Goal: Task Accomplishment & Management: Use online tool/utility

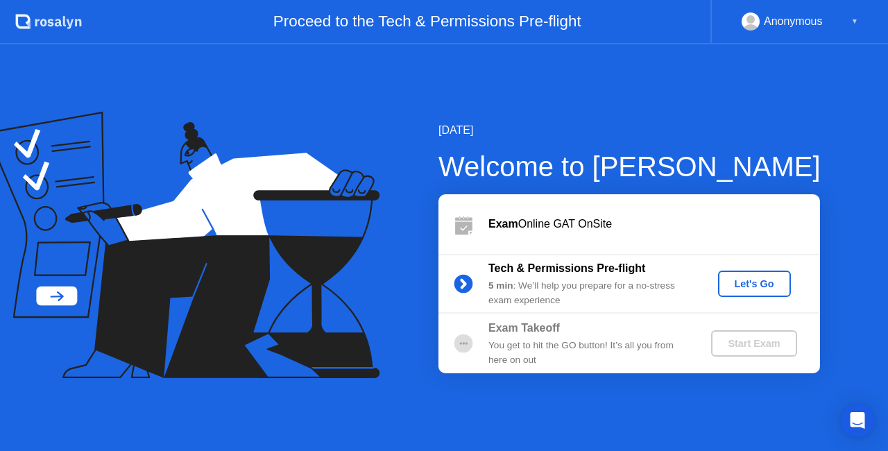
click at [767, 285] on div "Let's Go" at bounding box center [755, 283] width 62 height 11
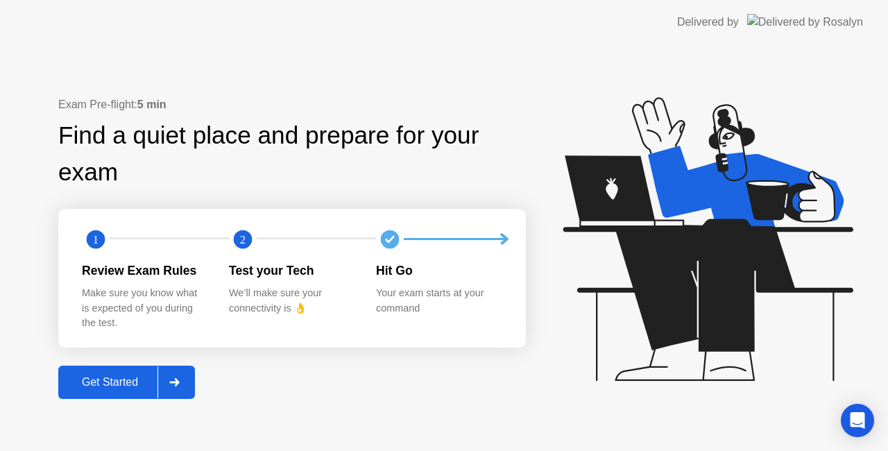
click at [121, 378] on div "Get Started" at bounding box center [109, 382] width 95 height 12
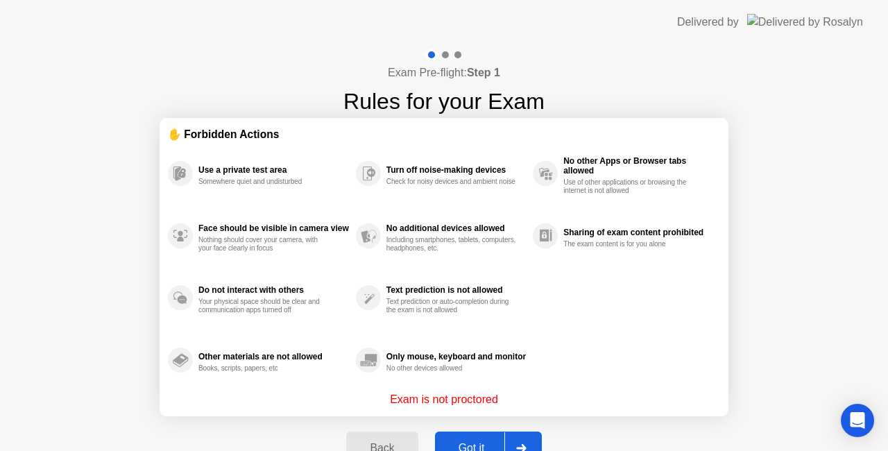
click at [484, 442] on div "Got it" at bounding box center [471, 448] width 65 height 12
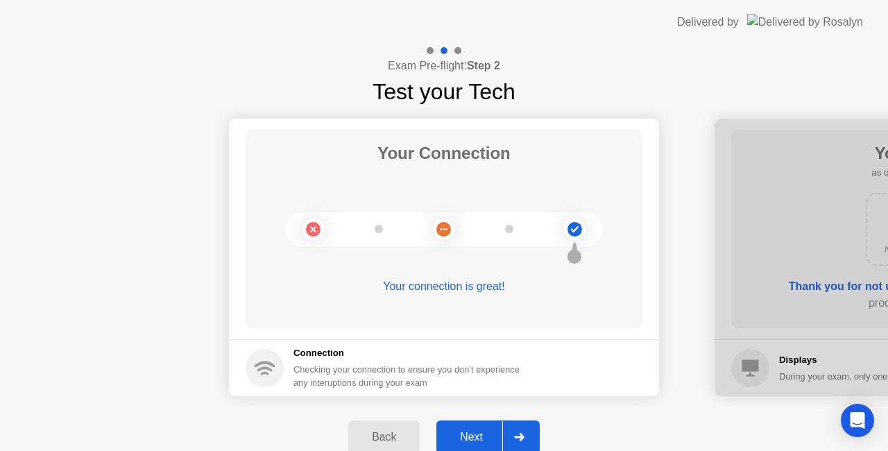
click at [484, 441] on div "Next" at bounding box center [472, 437] width 62 height 12
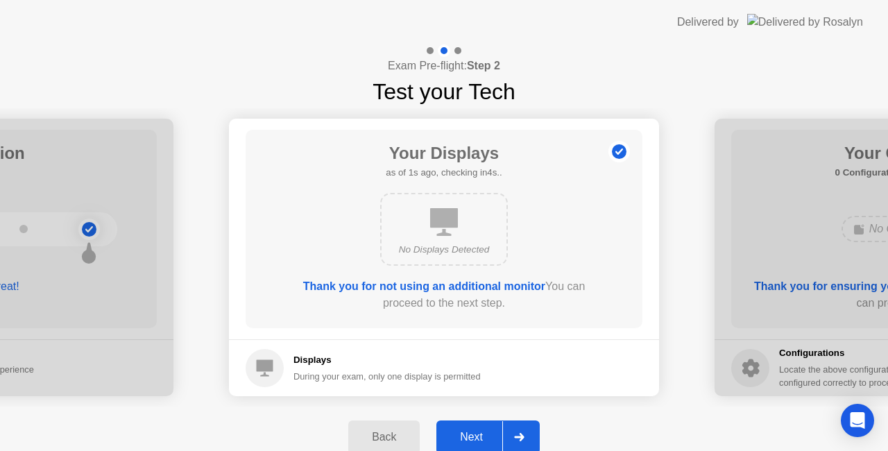
click at [484, 441] on div "Next" at bounding box center [472, 437] width 62 height 12
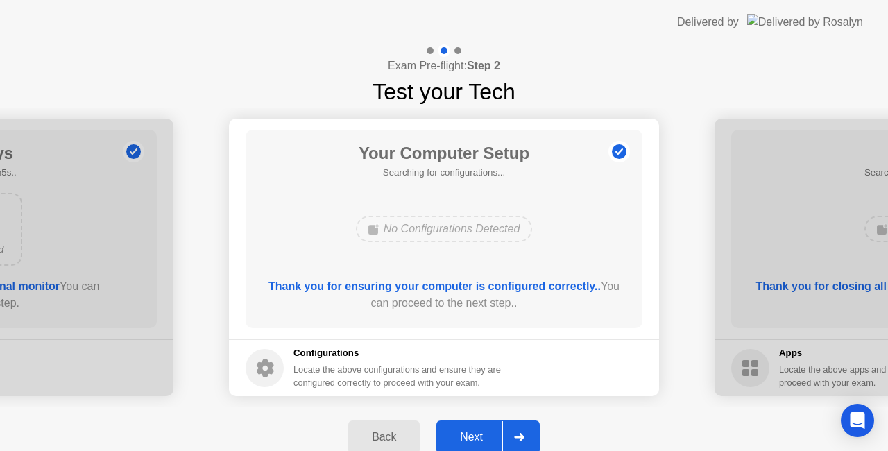
click at [484, 441] on div "Next" at bounding box center [472, 437] width 62 height 12
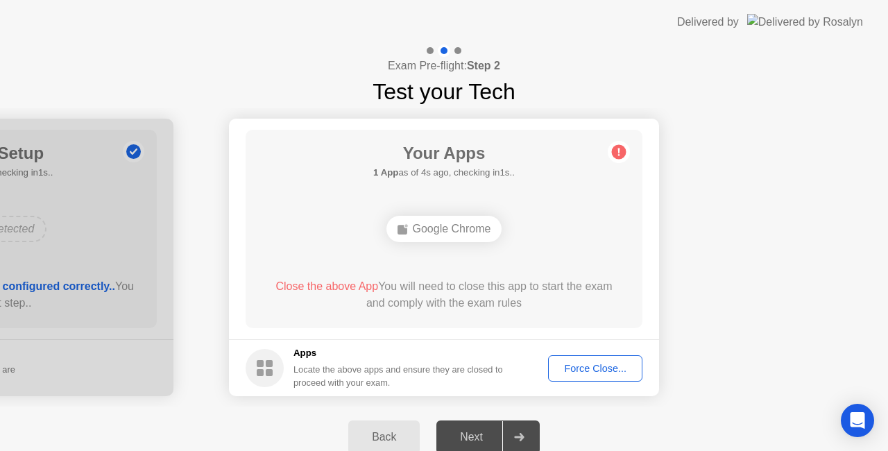
click at [576, 371] on div "Force Close..." at bounding box center [595, 368] width 85 height 11
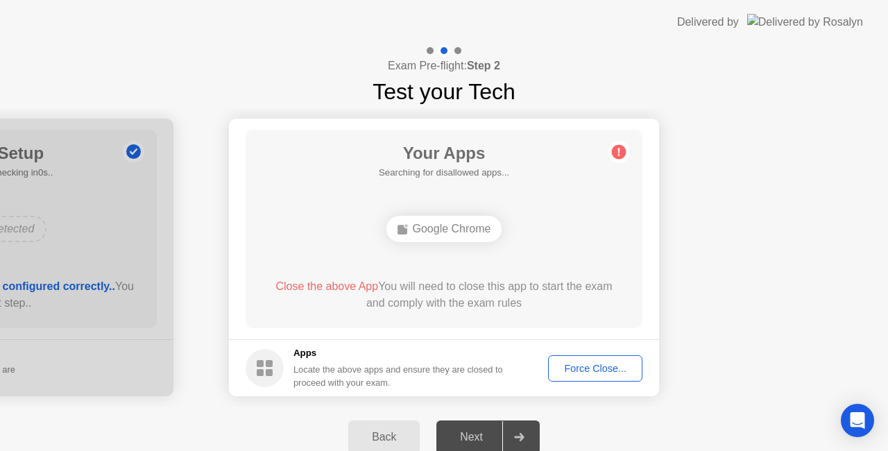
click at [600, 374] on div "Force Close..." at bounding box center [595, 368] width 85 height 11
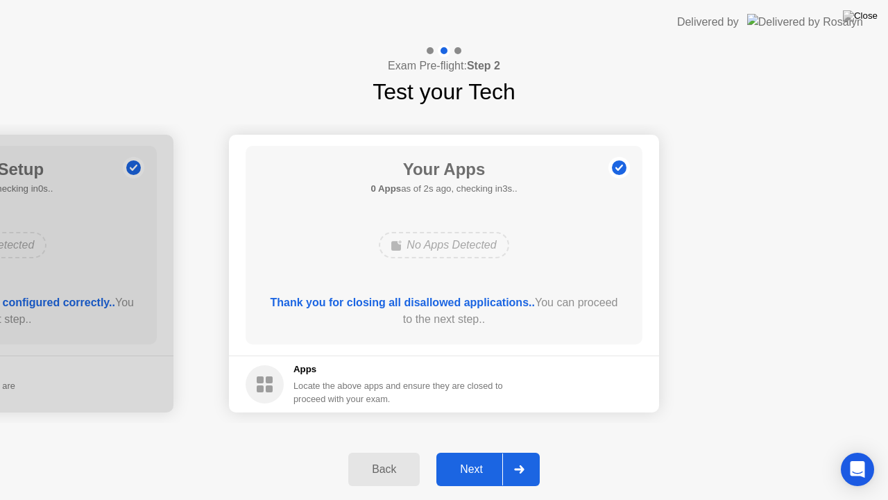
click at [486, 450] on div "Next" at bounding box center [472, 469] width 62 height 12
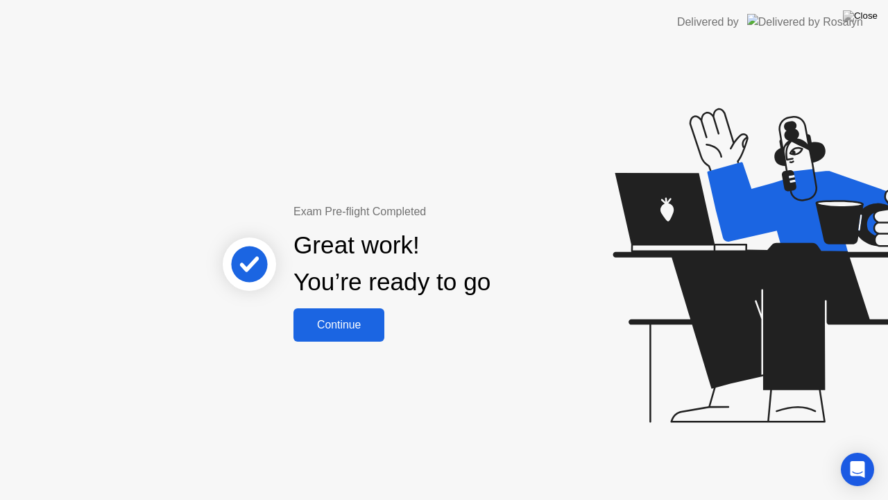
click at [334, 321] on div "Continue" at bounding box center [339, 325] width 83 height 12
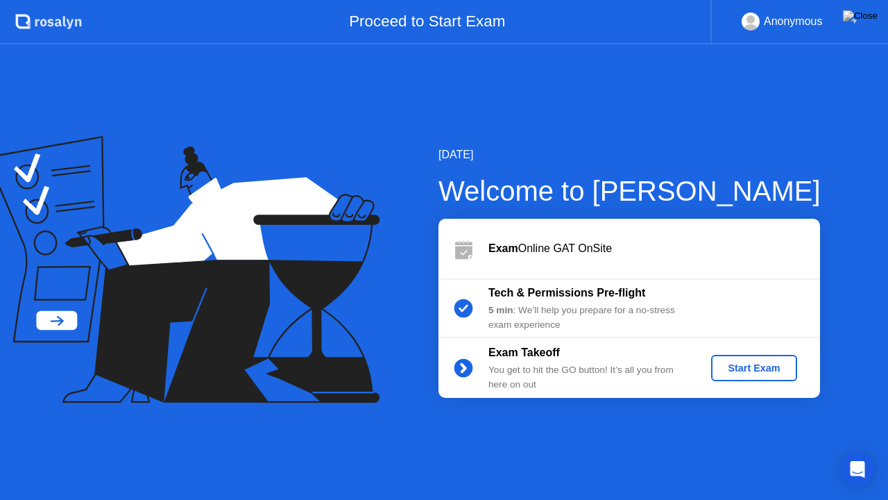
click at [782, 365] on div "Start Exam" at bounding box center [754, 367] width 74 height 11
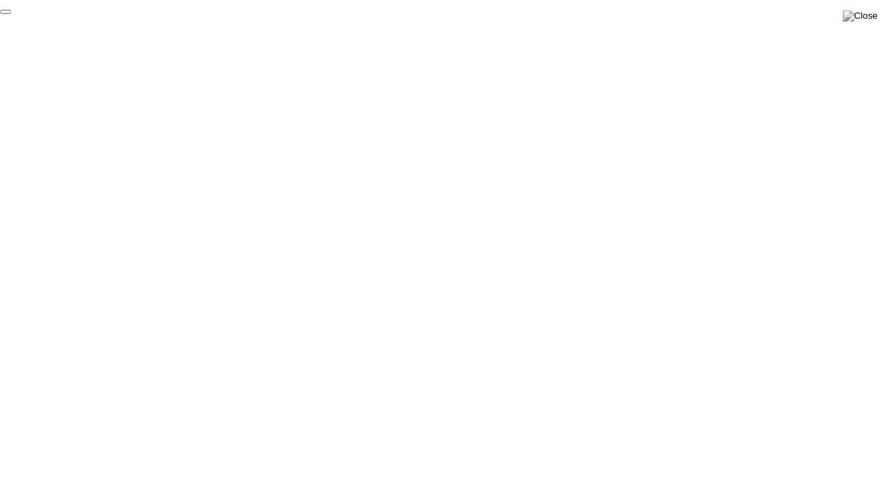
click div "End Proctoring Session"
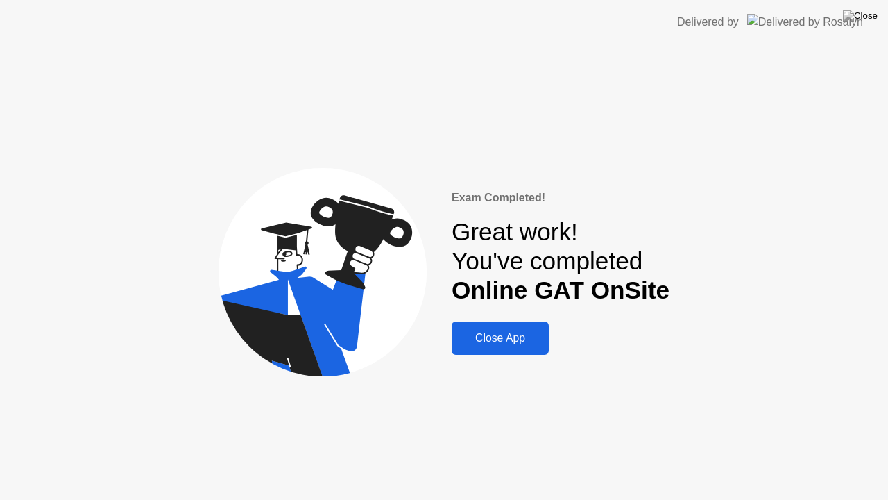
click at [489, 339] on div "Close App" at bounding box center [500, 338] width 89 height 12
